Goal: Task Accomplishment & Management: Complete application form

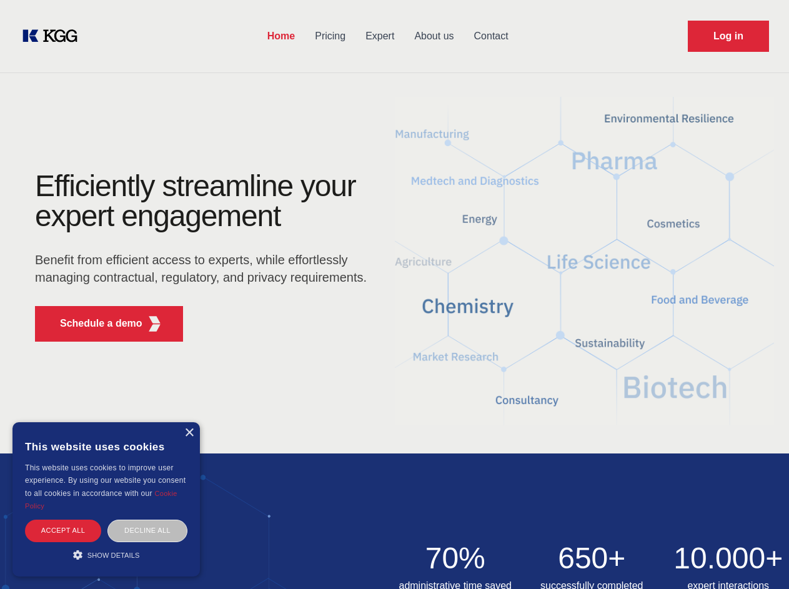
click at [394, 294] on div "Efficiently streamline your expert engagement Benefit from efficient access to …" at bounding box center [205, 261] width 380 height 180
click at [94, 324] on p "Schedule a demo" at bounding box center [101, 323] width 82 height 15
click at [189, 433] on div "× This website uses cookies This website uses cookies to improve user experienc…" at bounding box center [105, 499] width 187 height 154
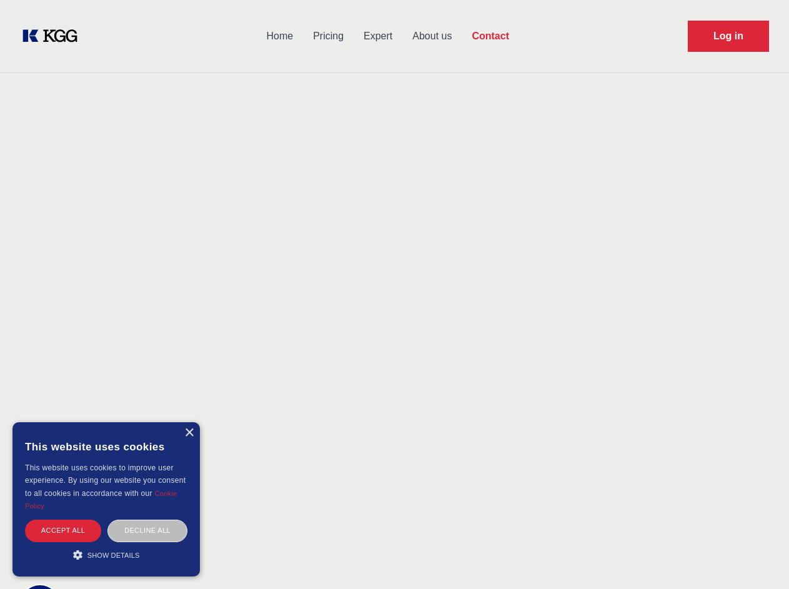
click at [63, 530] on div "Accept all" at bounding box center [63, 531] width 76 height 22
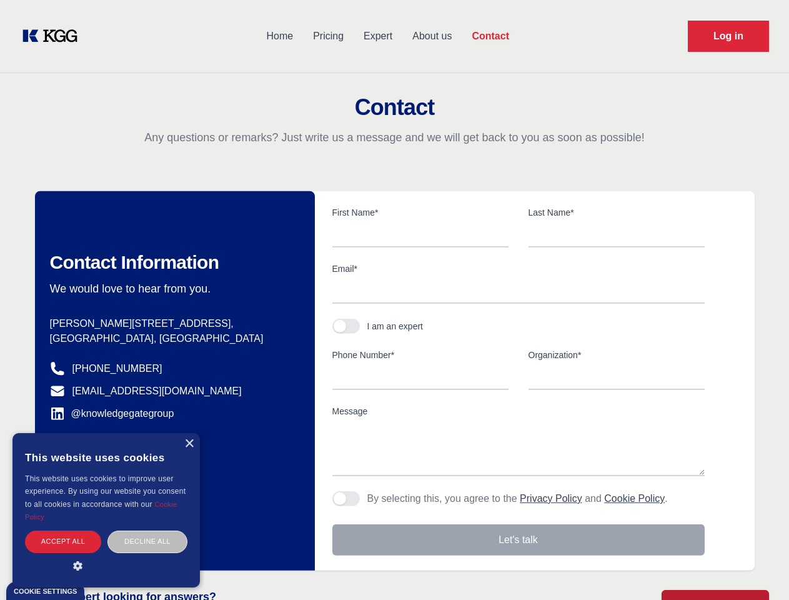
click at [147, 530] on div "Decline all" at bounding box center [147, 541] width 80 height 22
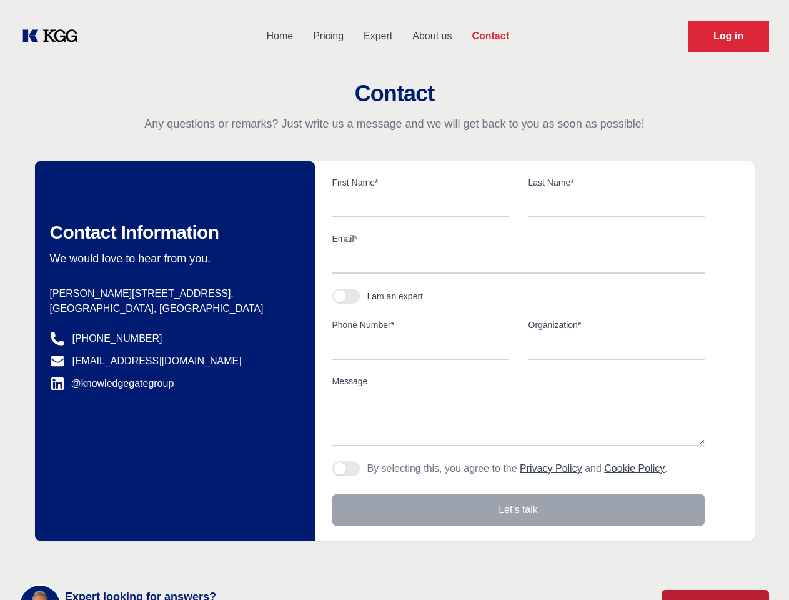
click at [106, 555] on main "Contact Any questions or remarks? Just write us a message and we will get back …" at bounding box center [394, 325] width 789 height 650
